Goal: Check status: Check status

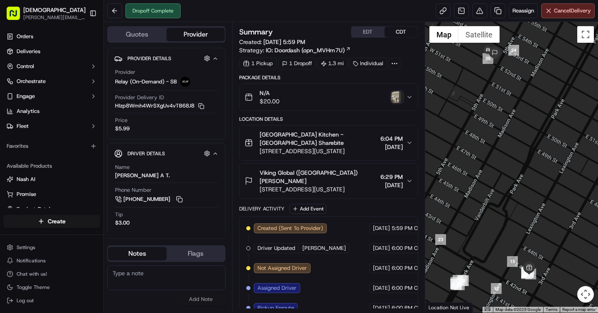
click at [396, 101] on img "button" at bounding box center [397, 97] width 12 height 12
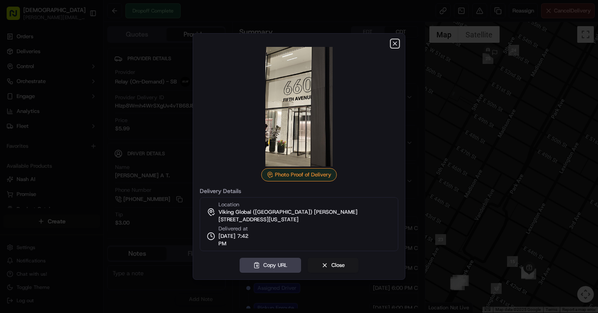
click at [395, 45] on icon "button" at bounding box center [395, 43] width 7 height 7
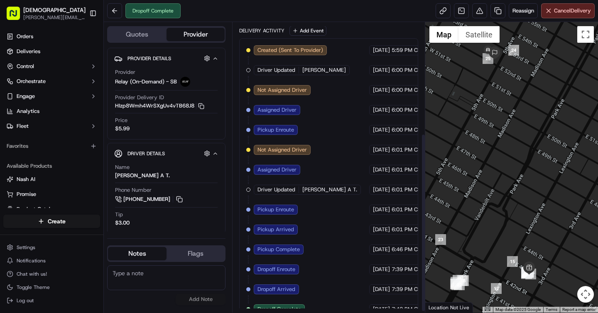
scroll to position [183, 0]
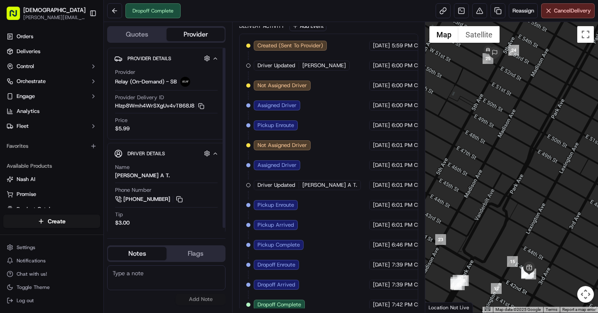
click at [152, 35] on button "Quotes" at bounding box center [137, 34] width 59 height 13
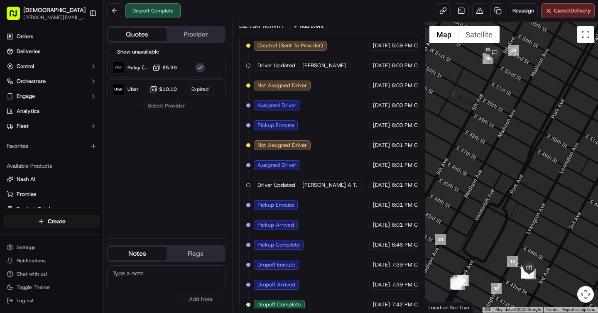
click at [194, 31] on button "Provider" at bounding box center [196, 34] width 59 height 13
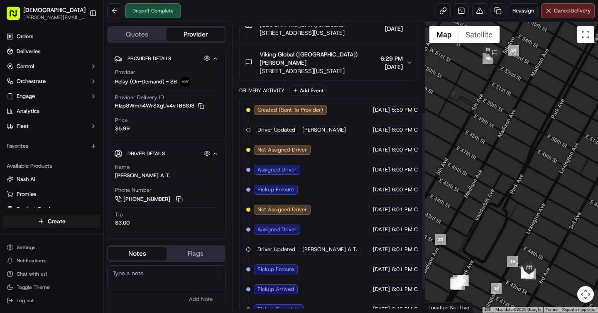
scroll to position [183, 0]
